Goal: Find specific fact: Find contact information

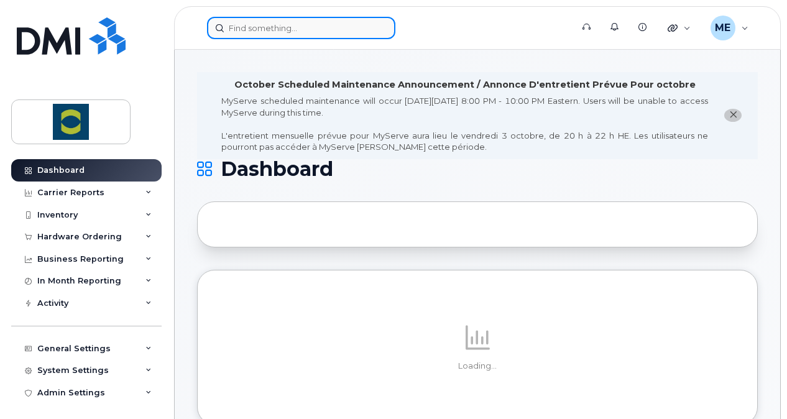
click at [322, 29] on input at bounding box center [301, 28] width 188 height 22
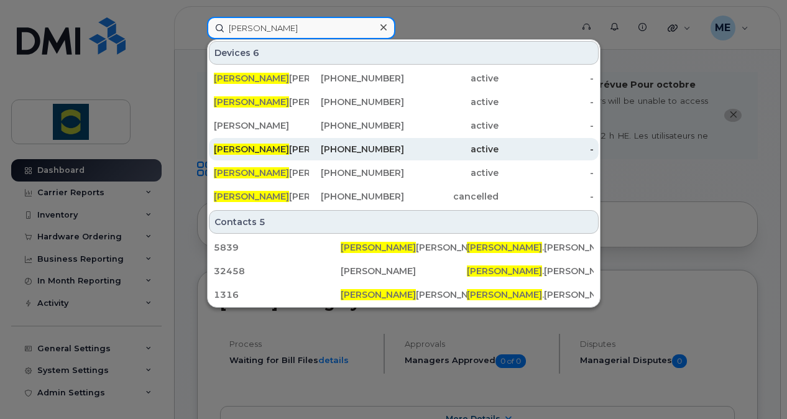
type input "valerie"
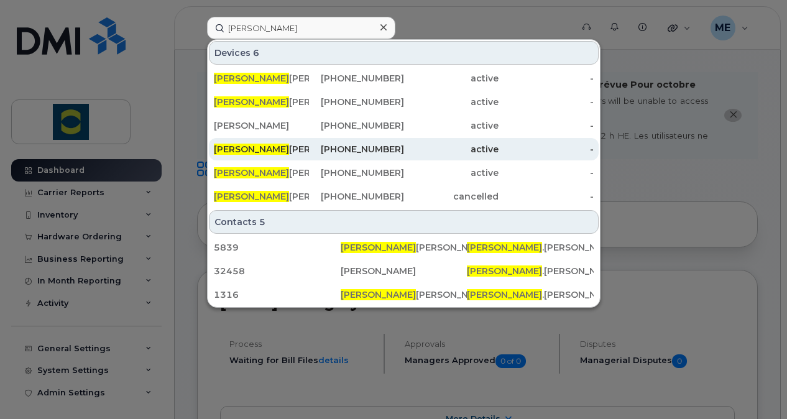
click at [279, 148] on div "Valerie O'sullivan" at bounding box center [261, 149] width 95 height 12
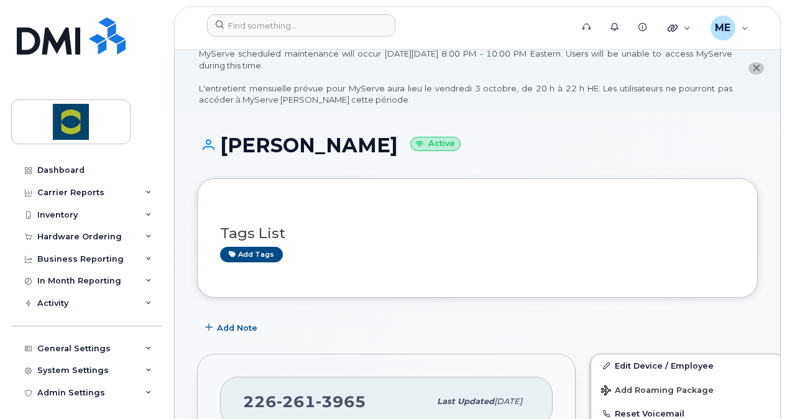
scroll to position [50, 0]
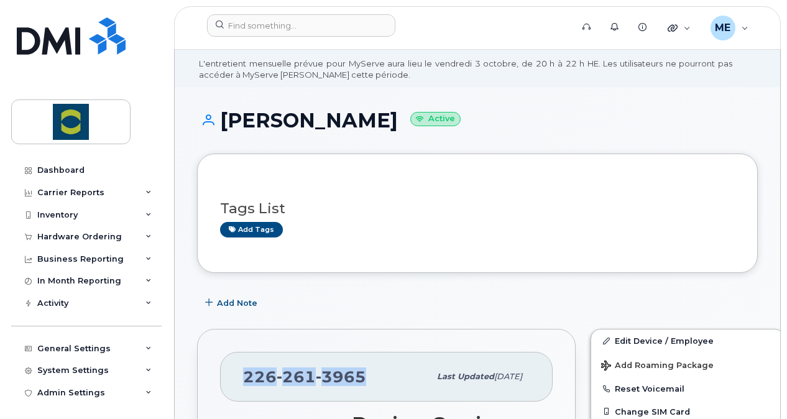
drag, startPoint x: 377, startPoint y: 369, endPoint x: 241, endPoint y: 367, distance: 136.8
click at [241, 367] on div "[PHONE_NUMBER] Last updated [DATE]" at bounding box center [386, 377] width 333 height 50
copy span "[PHONE_NUMBER]"
